Goal: Communication & Community: Answer question/provide support

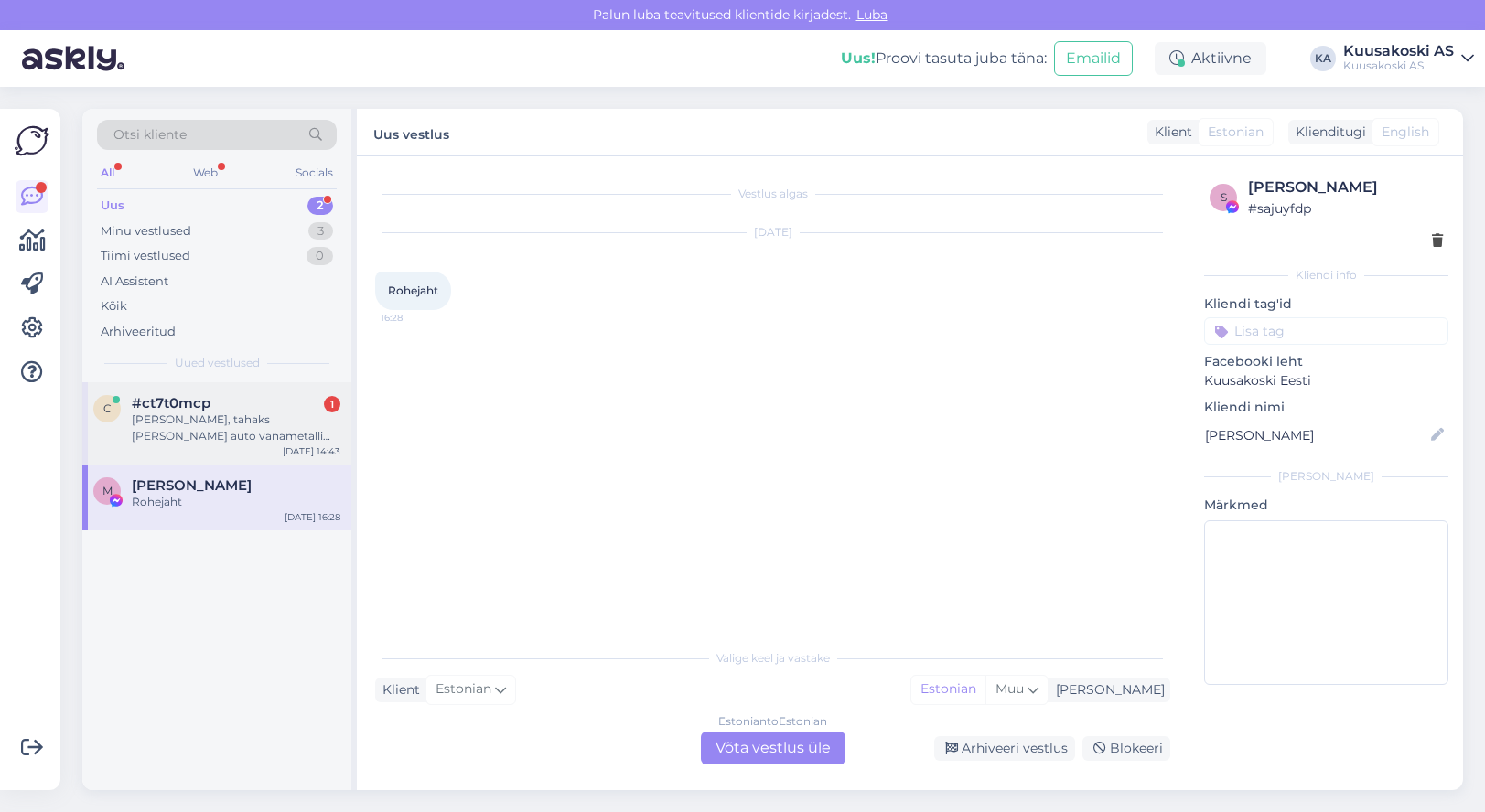
click at [227, 430] on div "[PERSON_NAME], tahaks [PERSON_NAME] auto vanametalli tuua, kuidas saaks teada, …" at bounding box center [235, 428] width 208 height 33
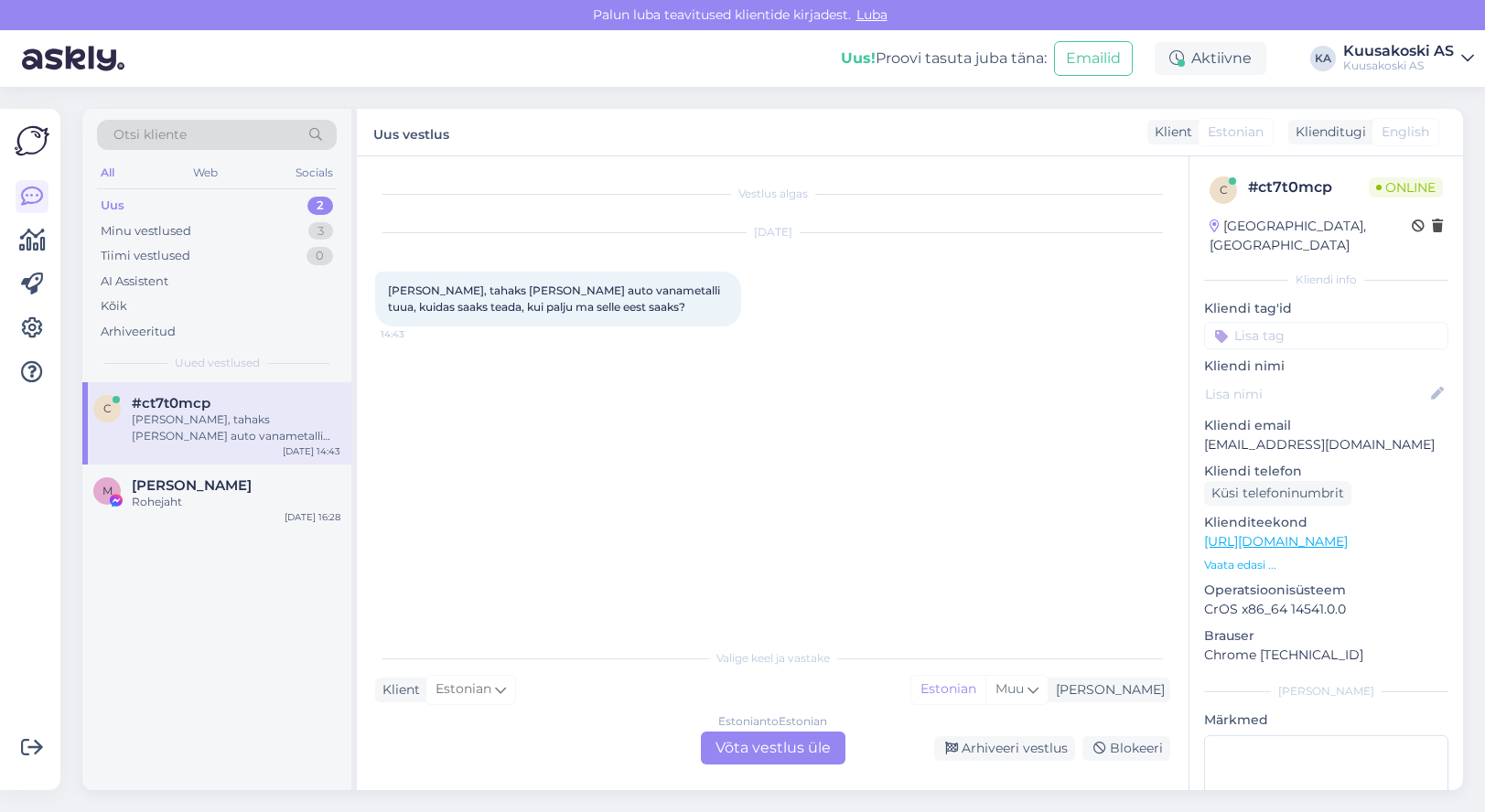
click at [779, 740] on div "Estonian to Estonian Võta vestlus üle" at bounding box center [773, 747] width 144 height 33
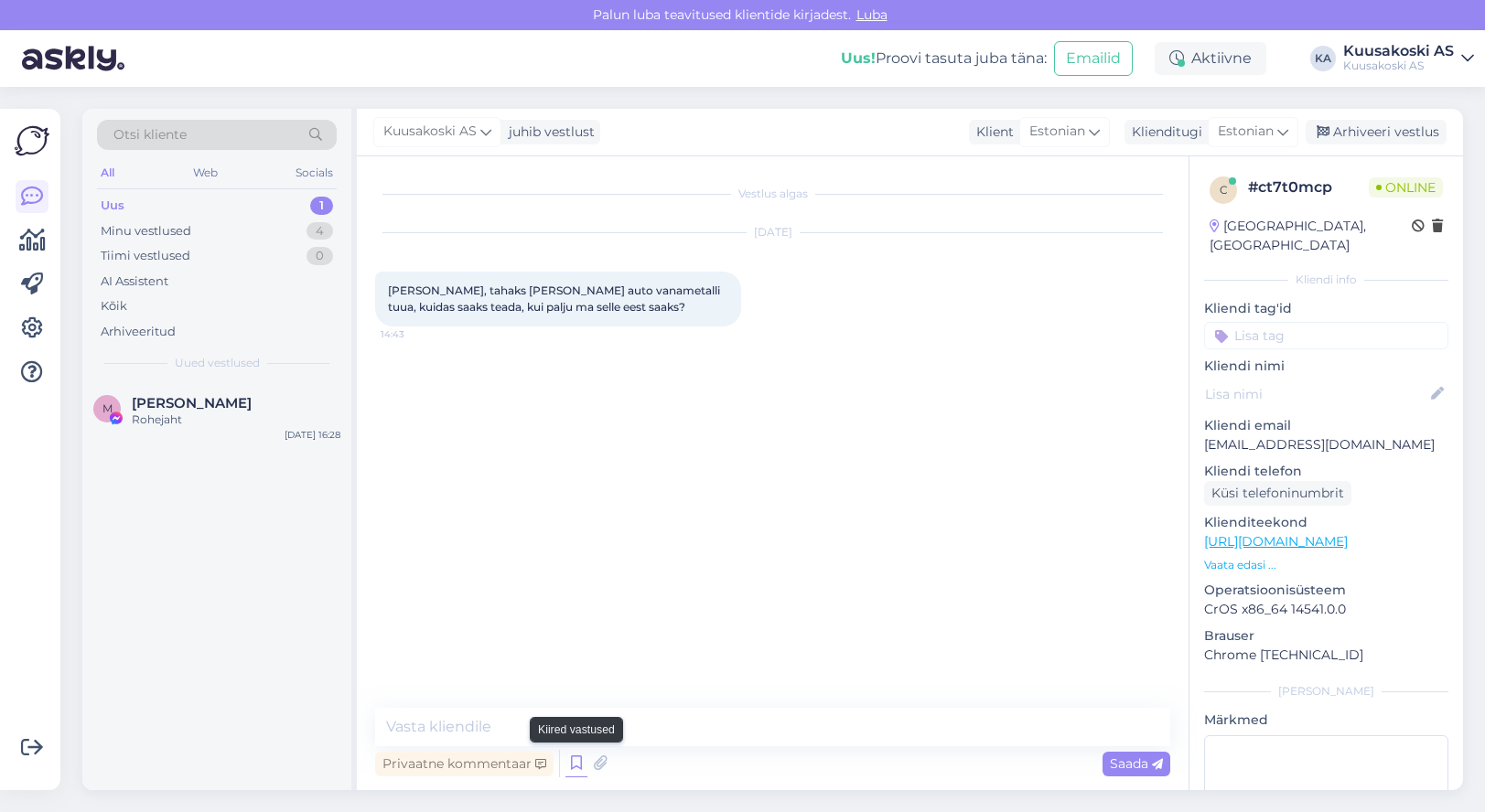
click at [580, 765] on icon at bounding box center [576, 763] width 22 height 27
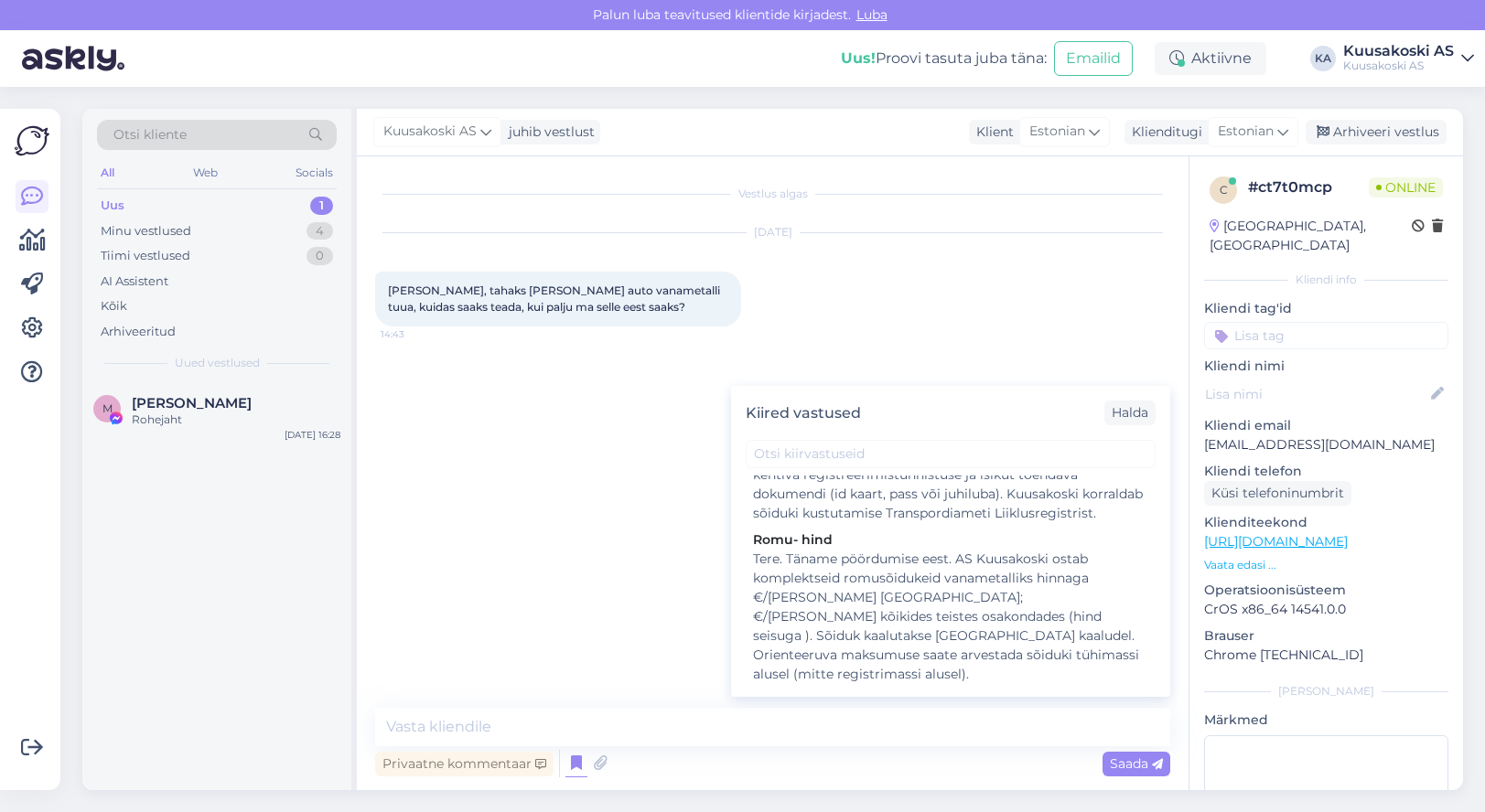
scroll to position [1464, 0]
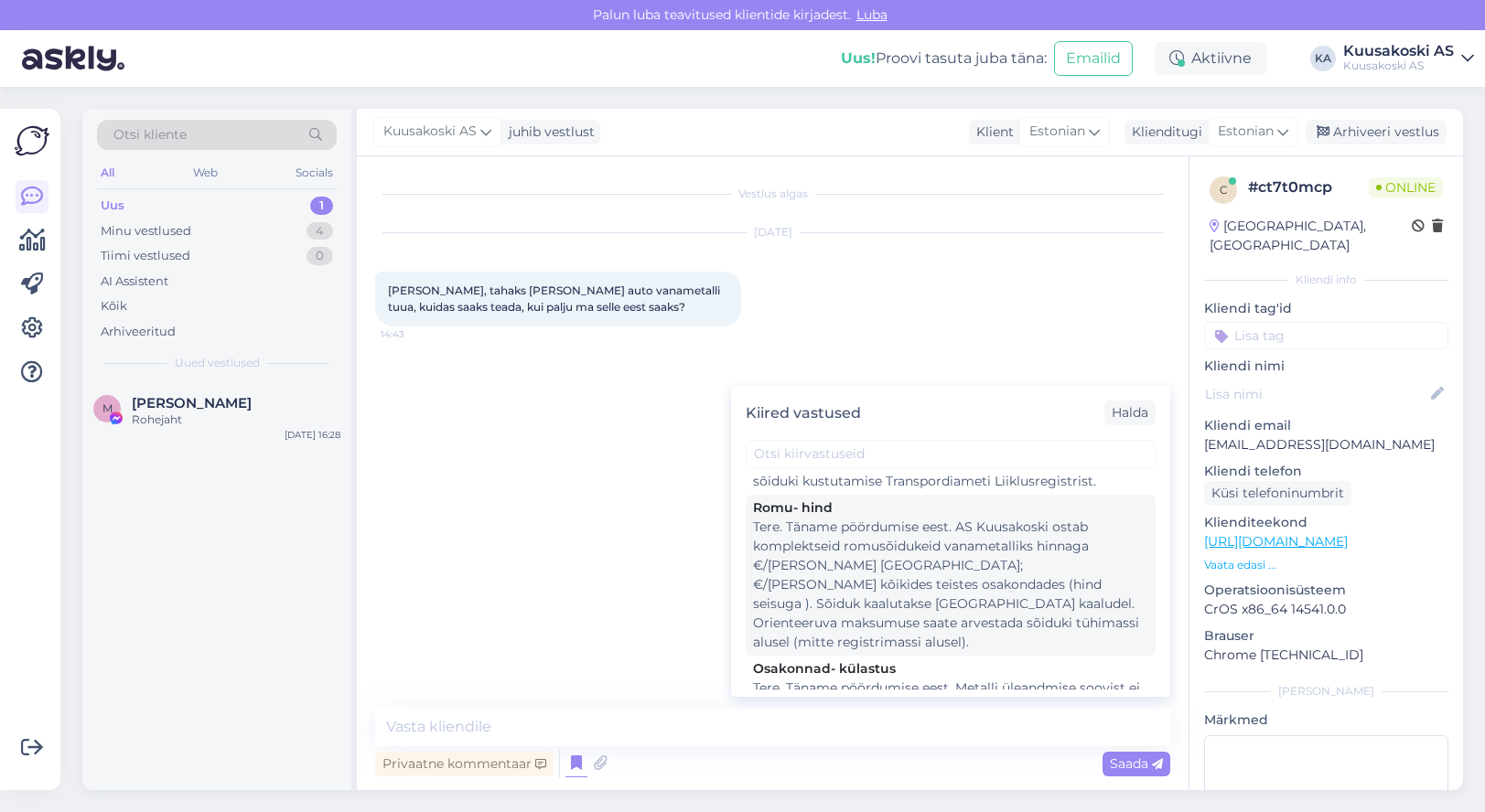
click at [763, 574] on div "Tere. Täname pöördumise eest. AS Kuusakoski ostab komplektseid romusõidukeid va…" at bounding box center [950, 584] width 395 height 134
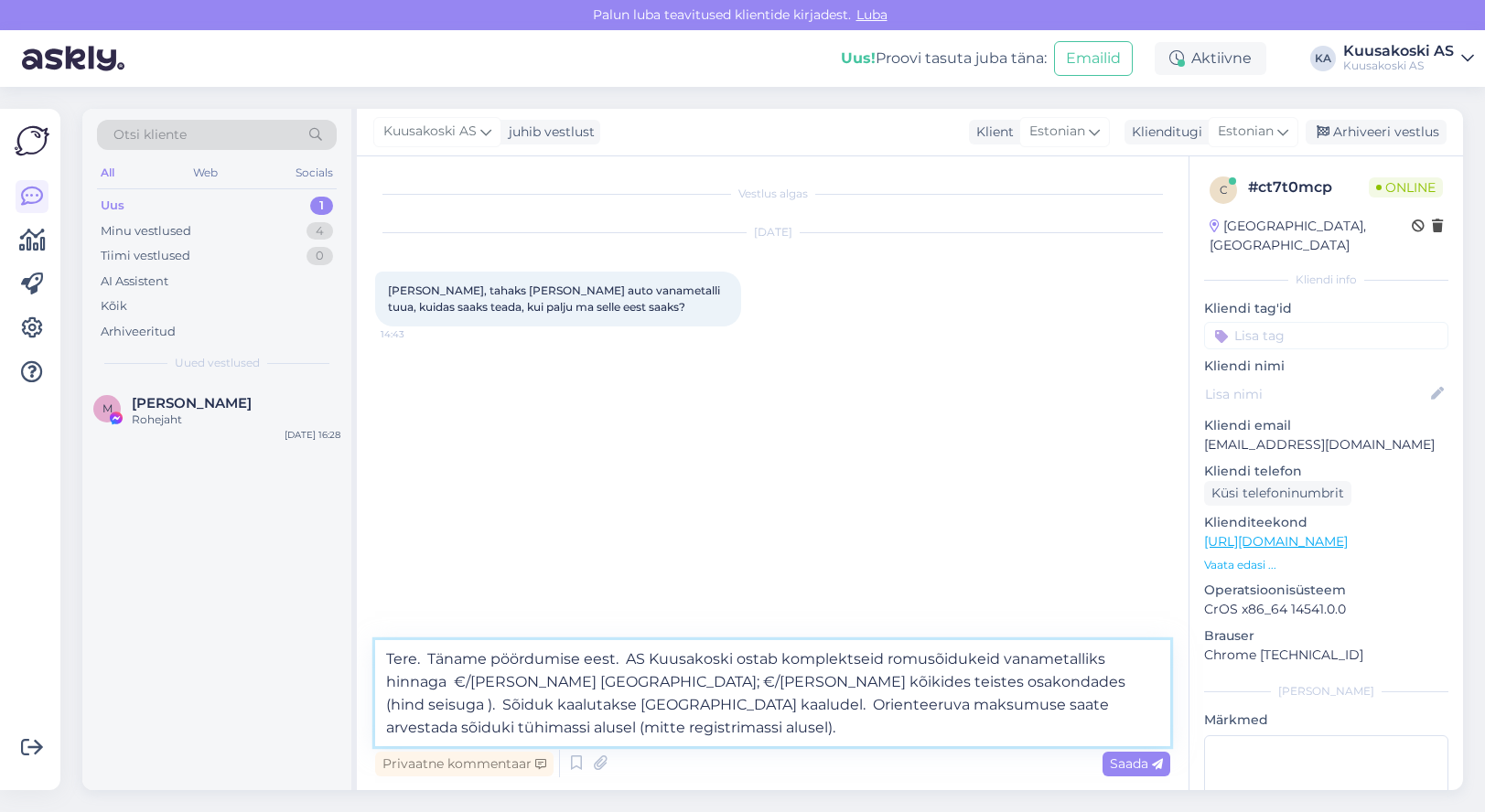
click at [455, 684] on textarea "Tere. Täname pöördumise eest. AS Kuusakoski ostab komplektseid romusõidukeid va…" at bounding box center [773, 693] width 796 height 106
click at [603, 679] on textarea "Tere. Täname pöördumise eest. AS Kuusakoski ostab komplektseid romusõidukeid va…" at bounding box center [773, 693] width 796 height 106
type textarea "Tere. Täname pöördumise eest. AS Kuusakoski ostab komplektseid romusõidukeid va…"
click at [1132, 764] on span "Saada" at bounding box center [1136, 764] width 53 height 17
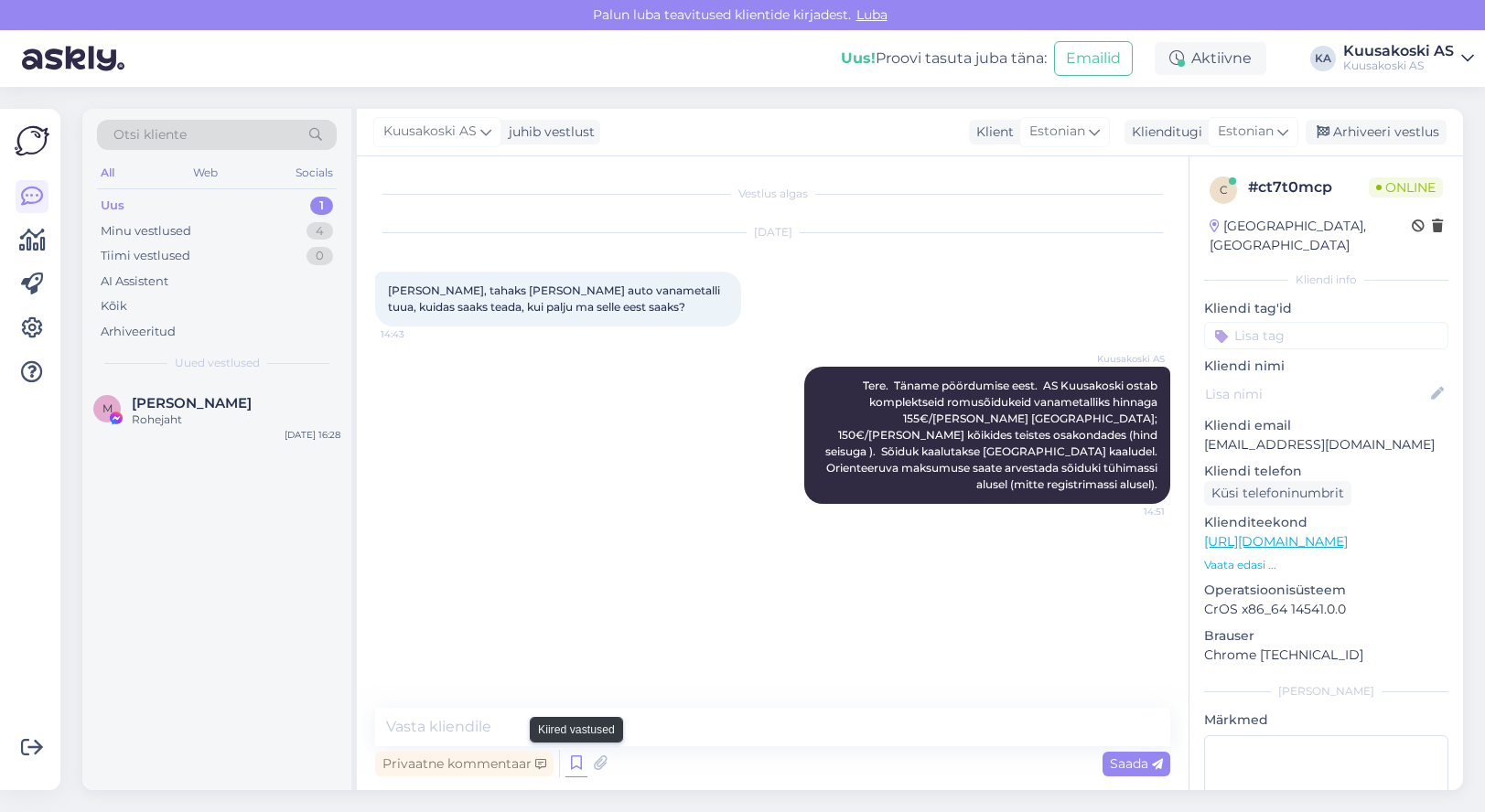
click at [579, 760] on icon at bounding box center [576, 763] width 22 height 27
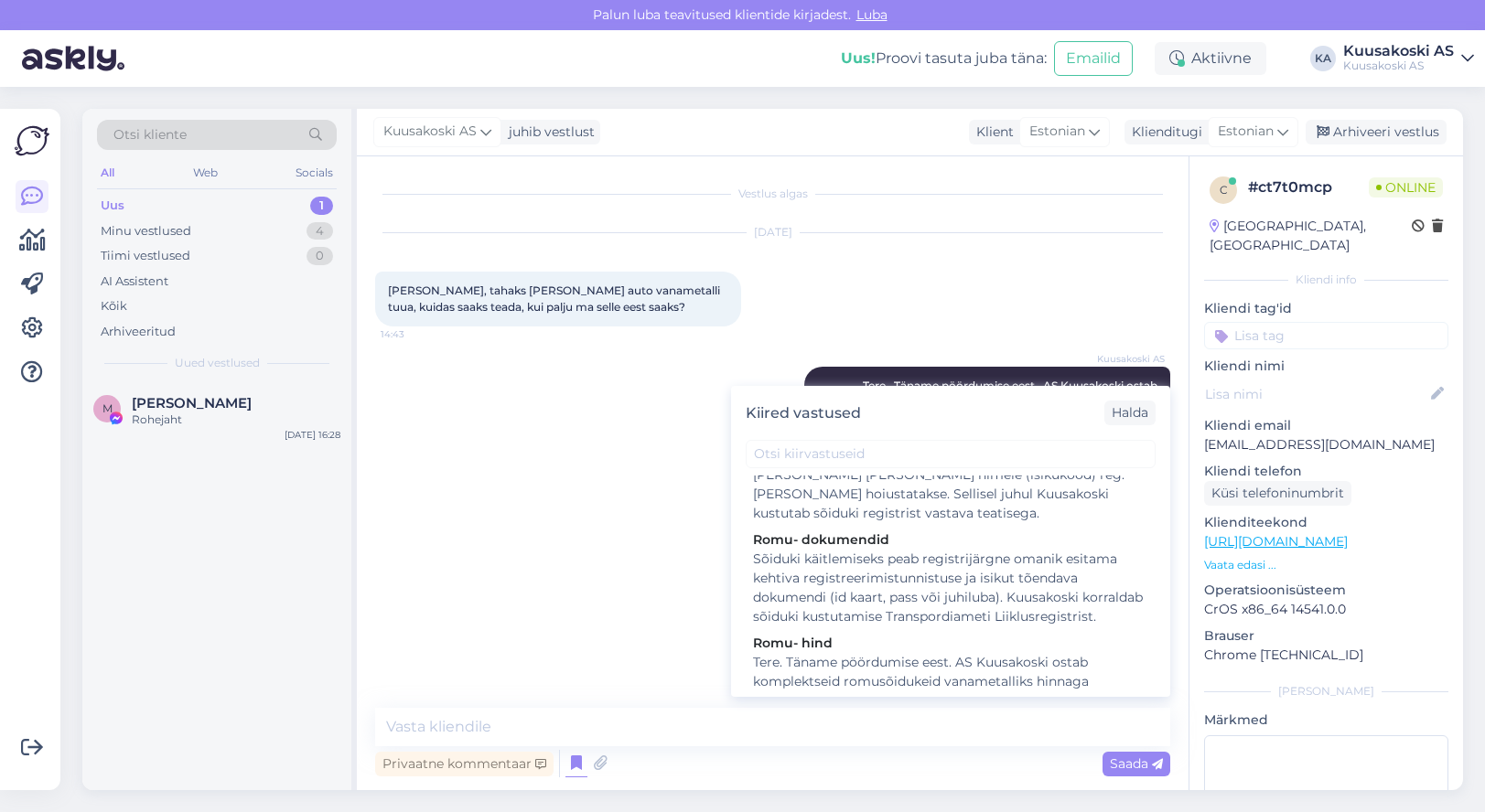
scroll to position [1372, 0]
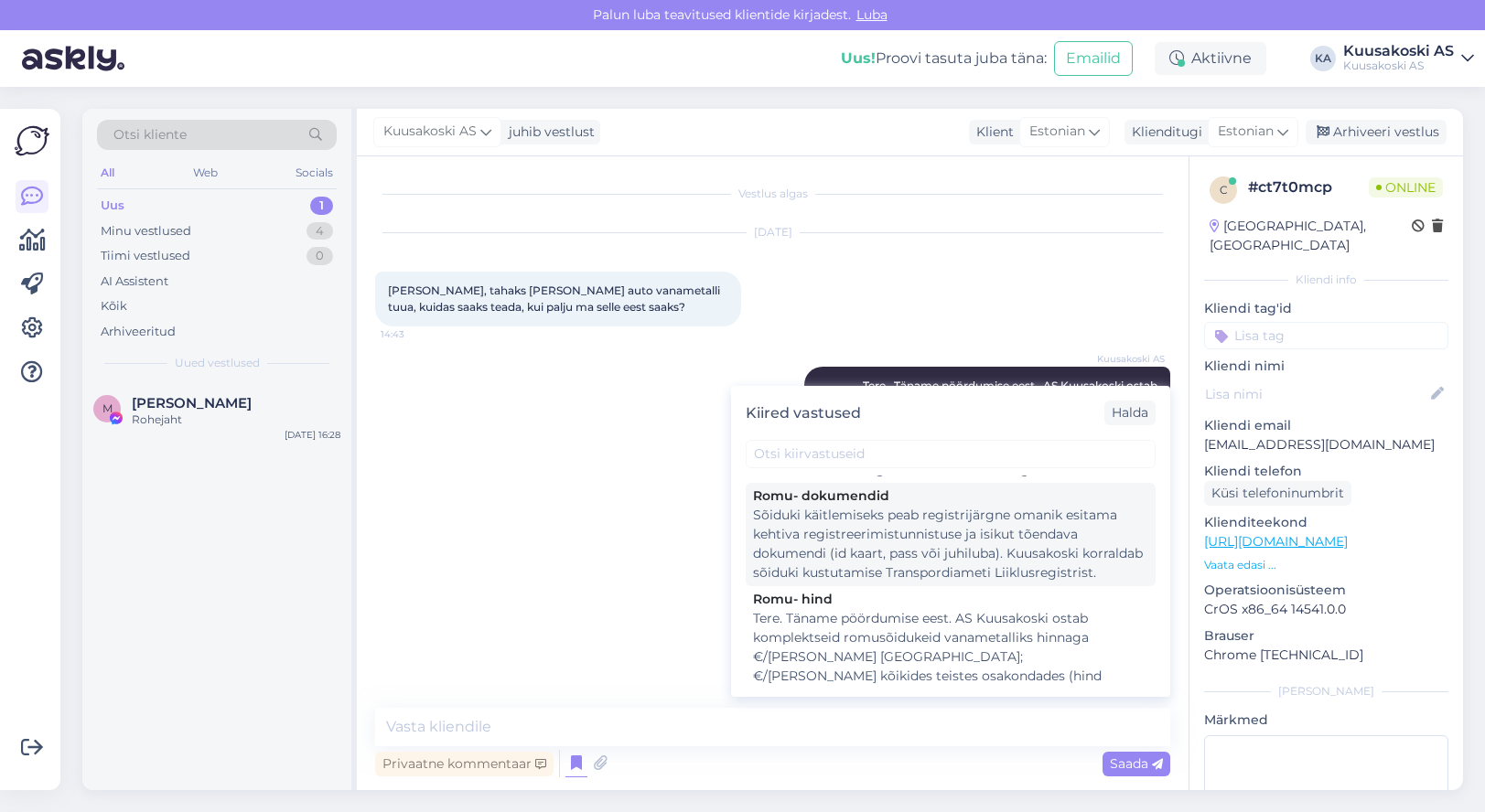
click at [826, 562] on div "Sõiduki käitlemiseks peab registrijärgne omanik esitama kehtiva registreerimist…" at bounding box center [950, 544] width 395 height 77
type textarea "Sõiduki käitlemiseks peab registrijärgne omanik esitama kehtiva registreerimist…"
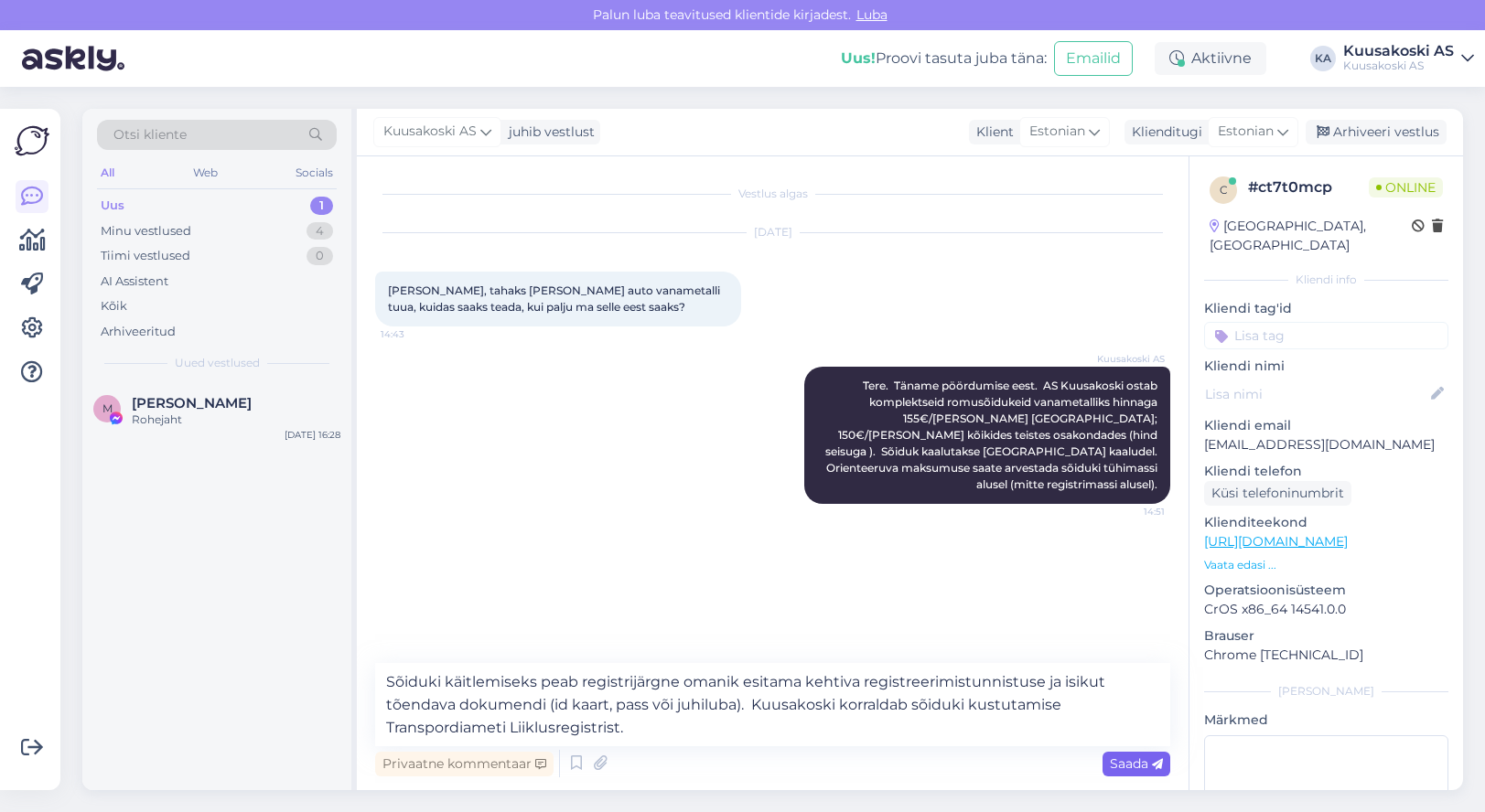
click at [1133, 768] on span "Saada" at bounding box center [1136, 764] width 53 height 17
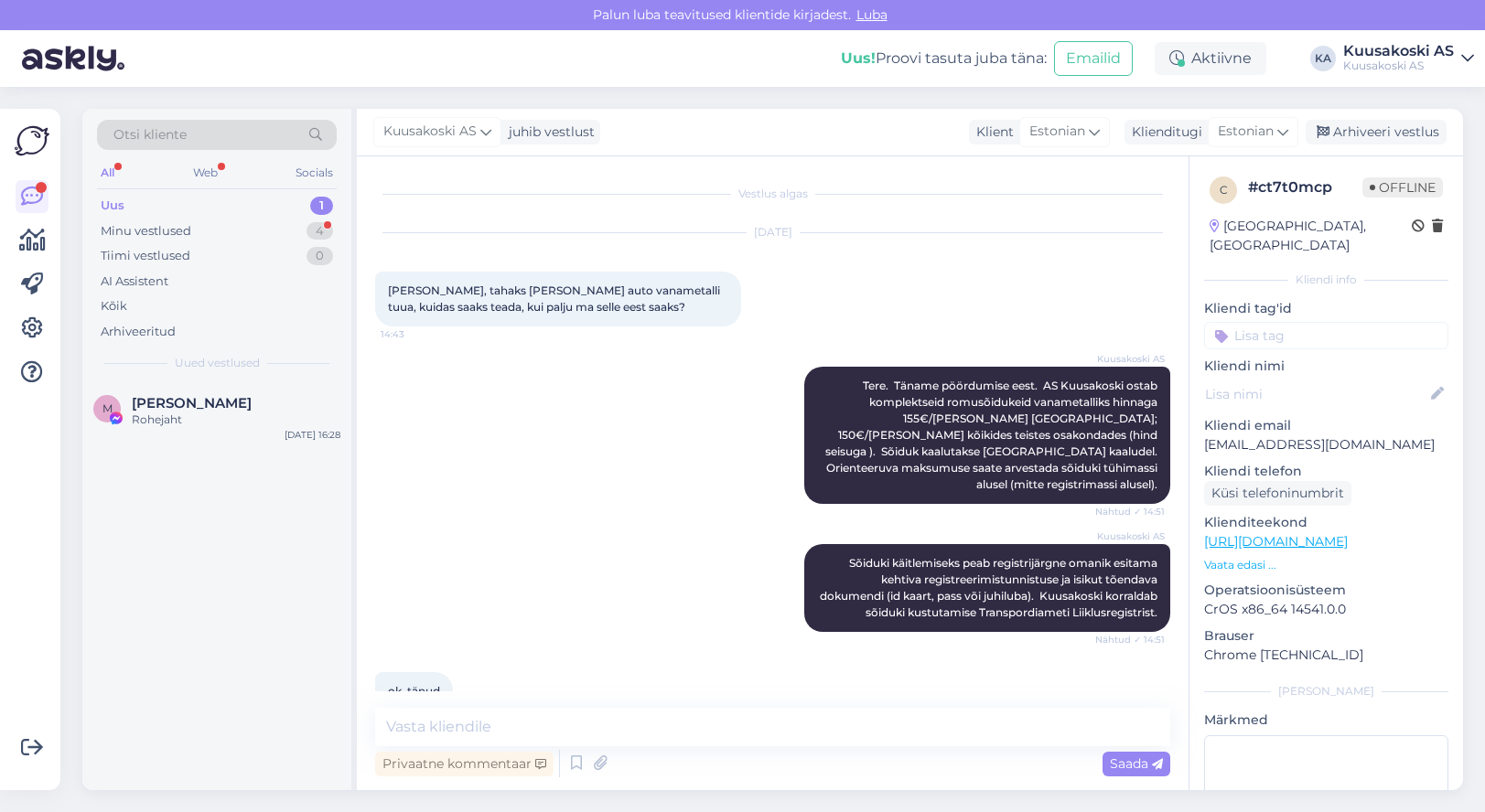
scroll to position [39, 0]
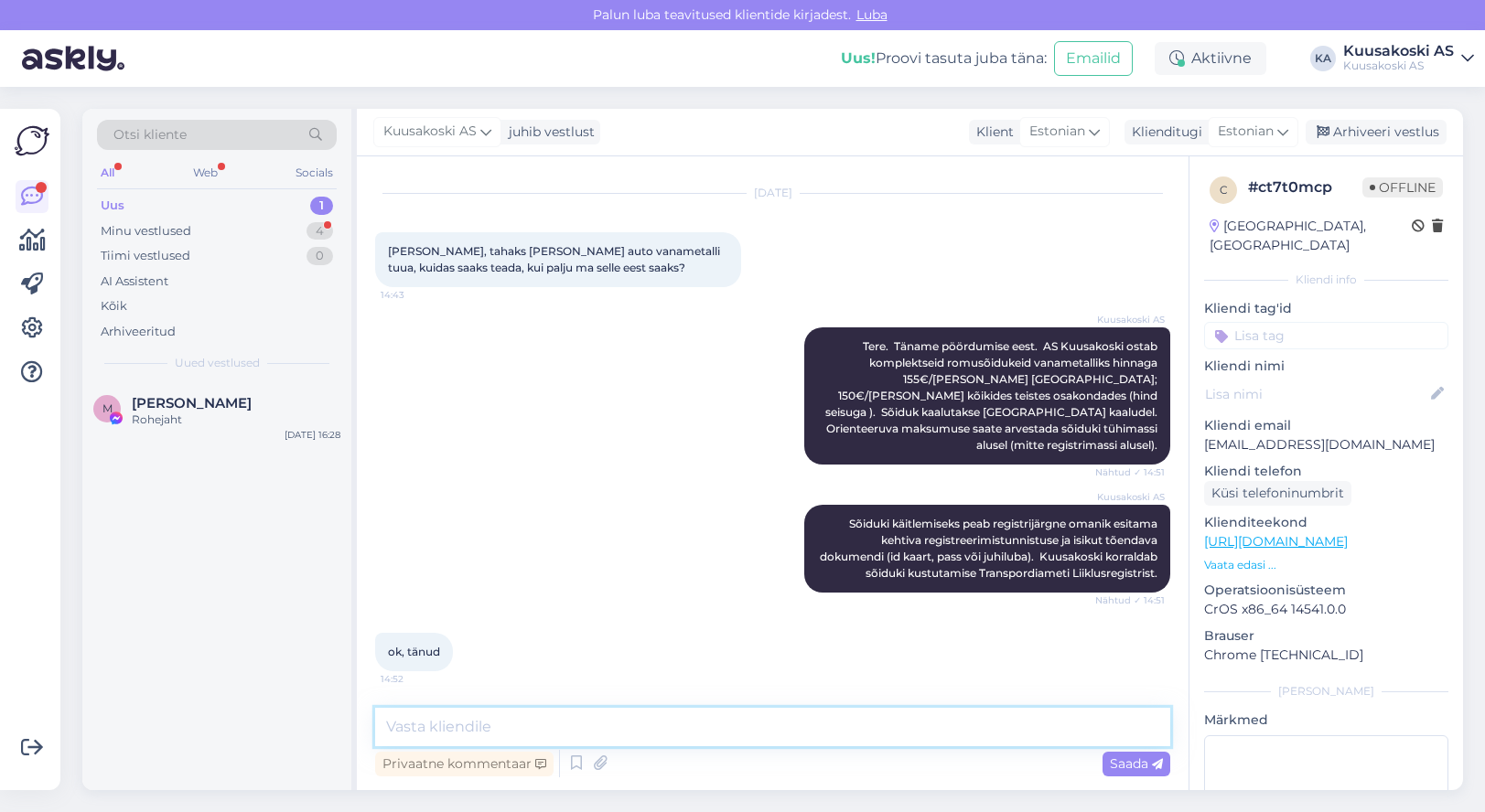
click at [418, 726] on textarea at bounding box center [773, 727] width 796 height 38
type textarea "Kõike head."
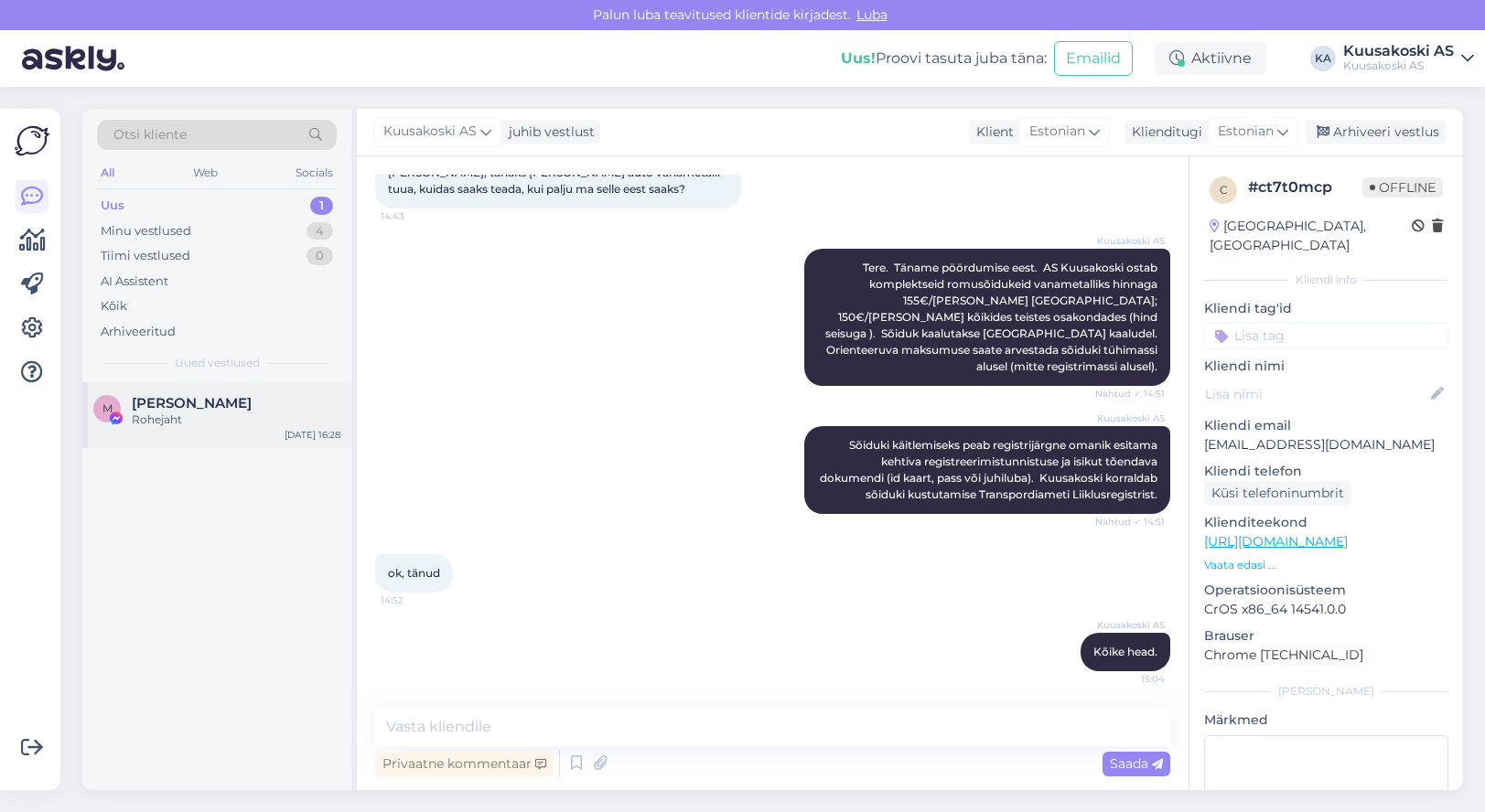
click at [167, 419] on div "Rohejaht" at bounding box center [235, 420] width 208 height 17
